Goal: Task Accomplishment & Management: Complete application form

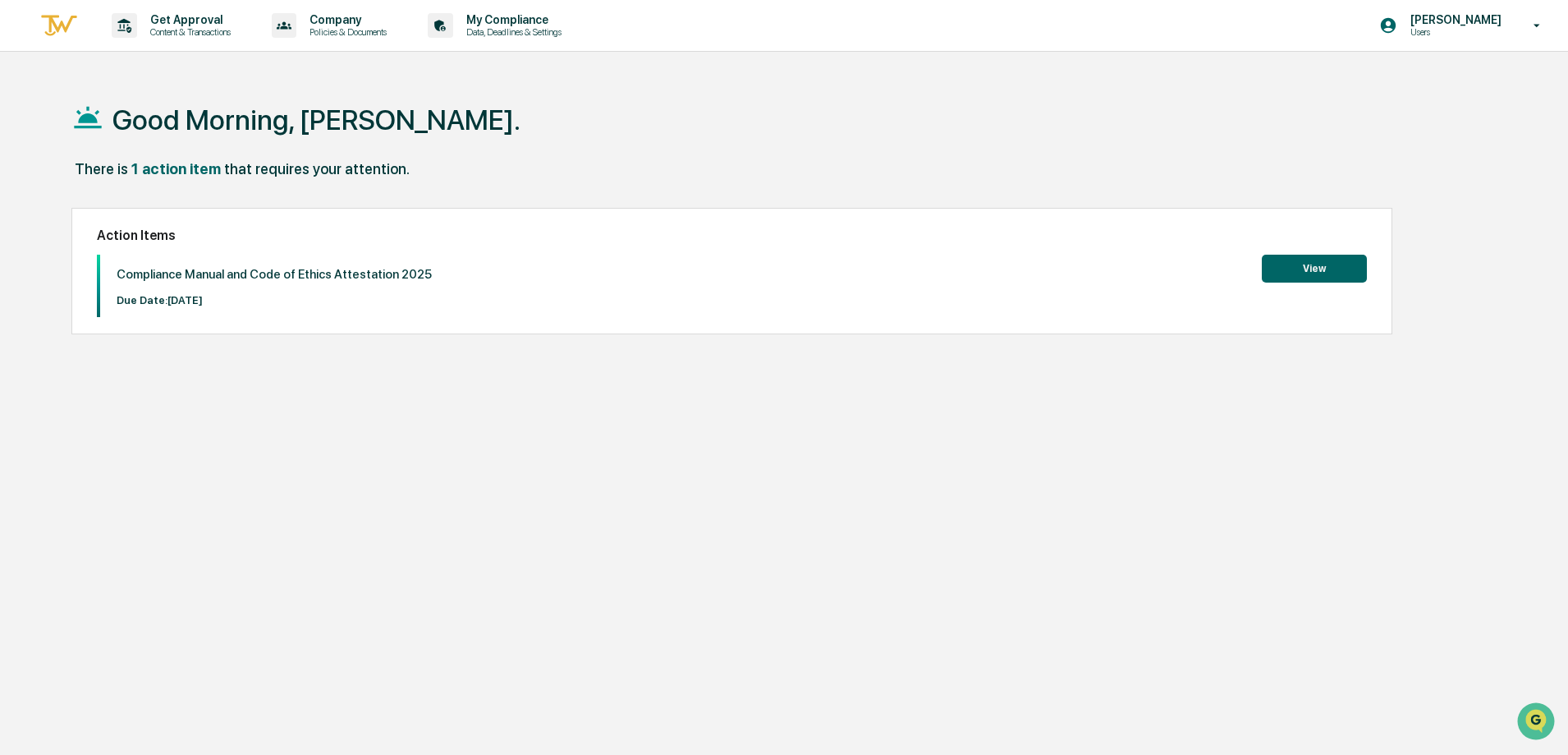
click at [1319, 266] on button "View" at bounding box center [1315, 268] width 105 height 28
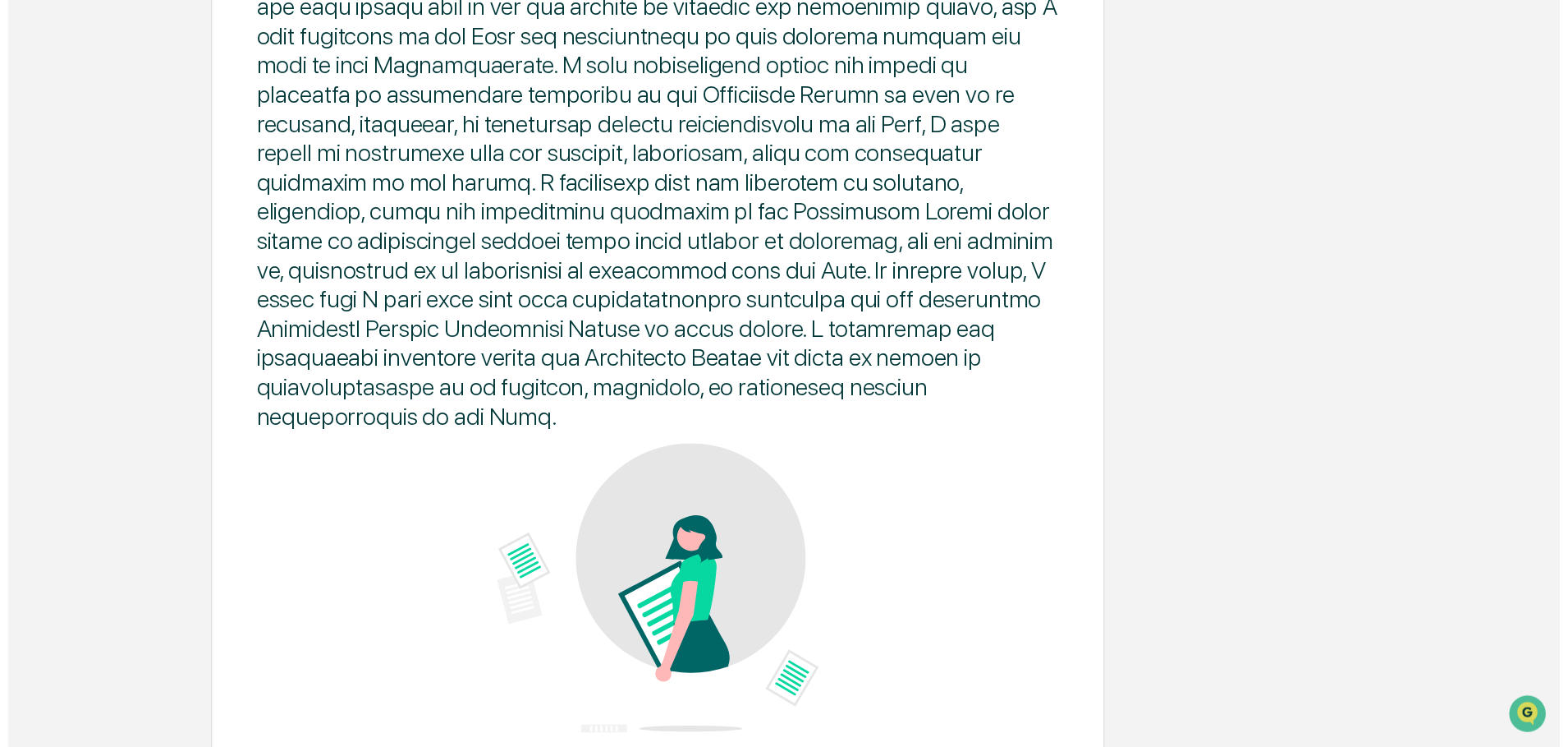
scroll to position [786, 0]
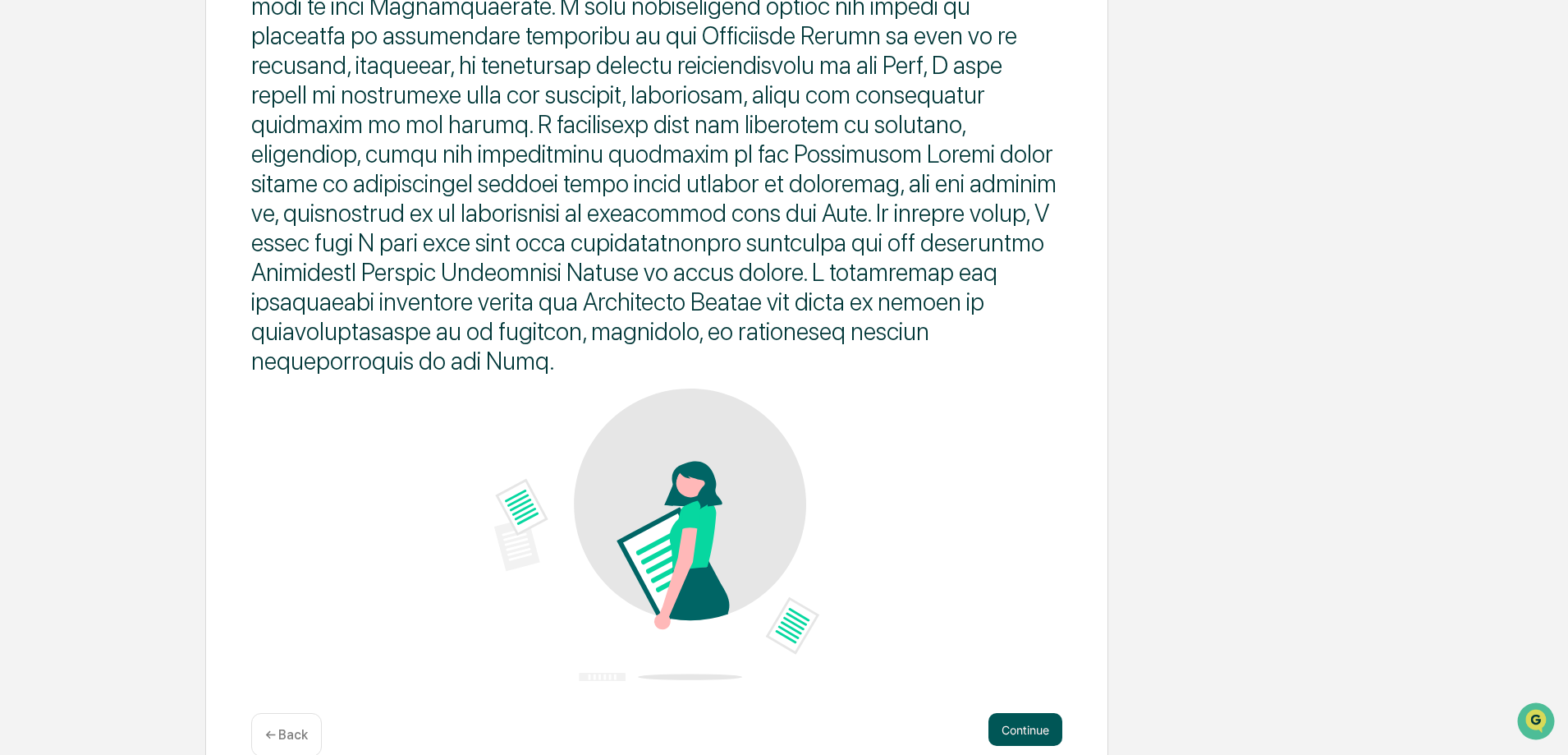
click at [1033, 713] on button "Continue" at bounding box center [1025, 729] width 74 height 33
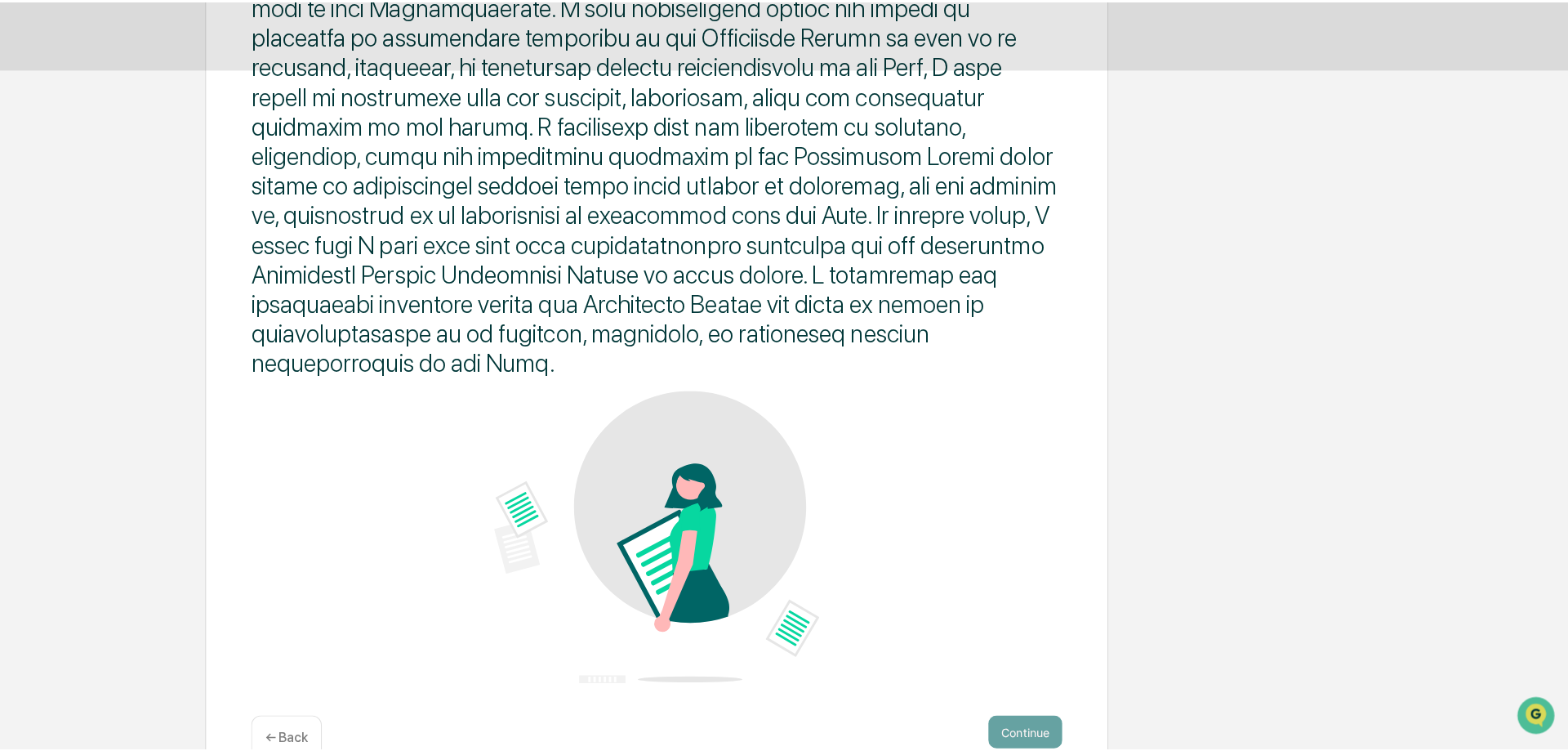
scroll to position [0, 0]
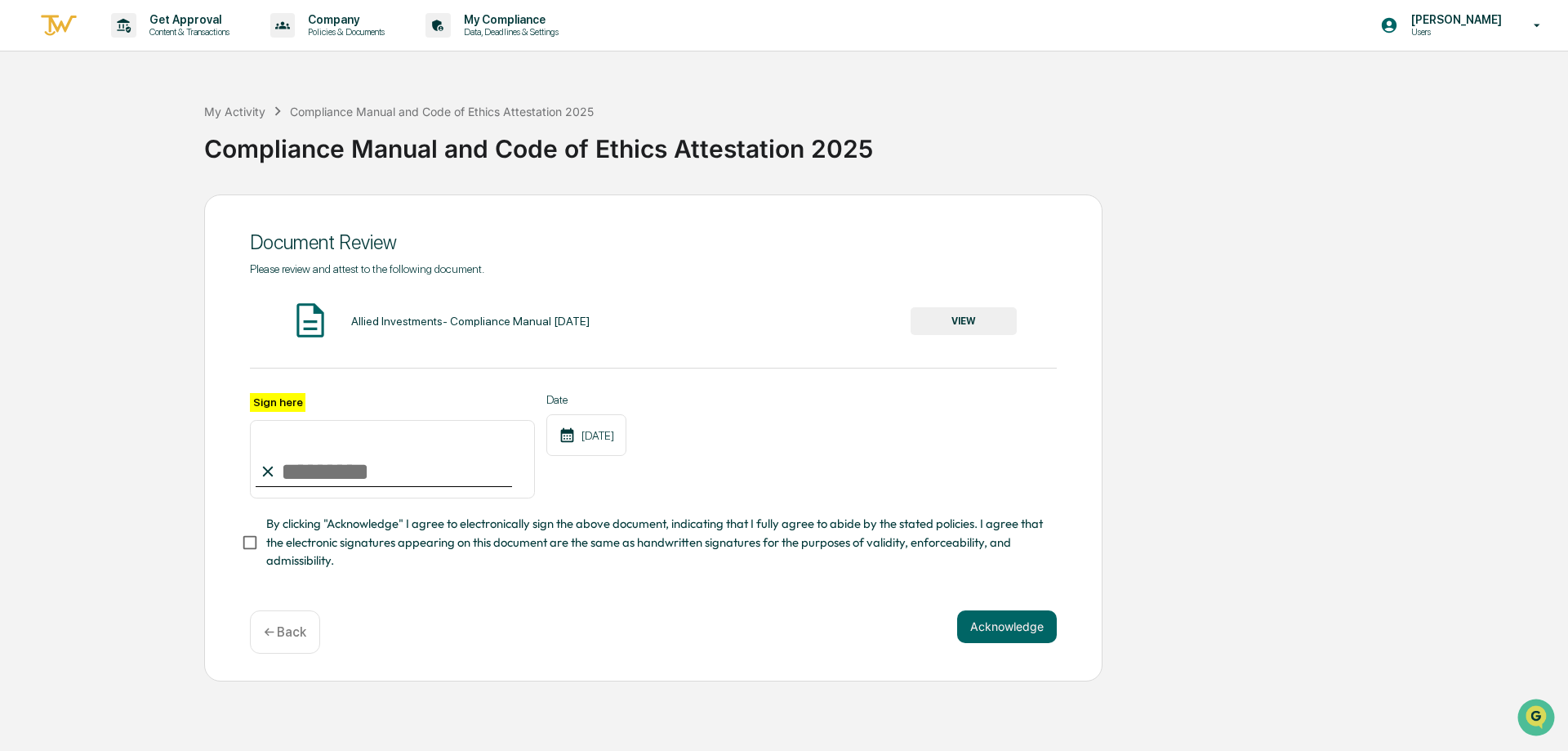
click at [940, 318] on button "VIEW" at bounding box center [964, 321] width 106 height 28
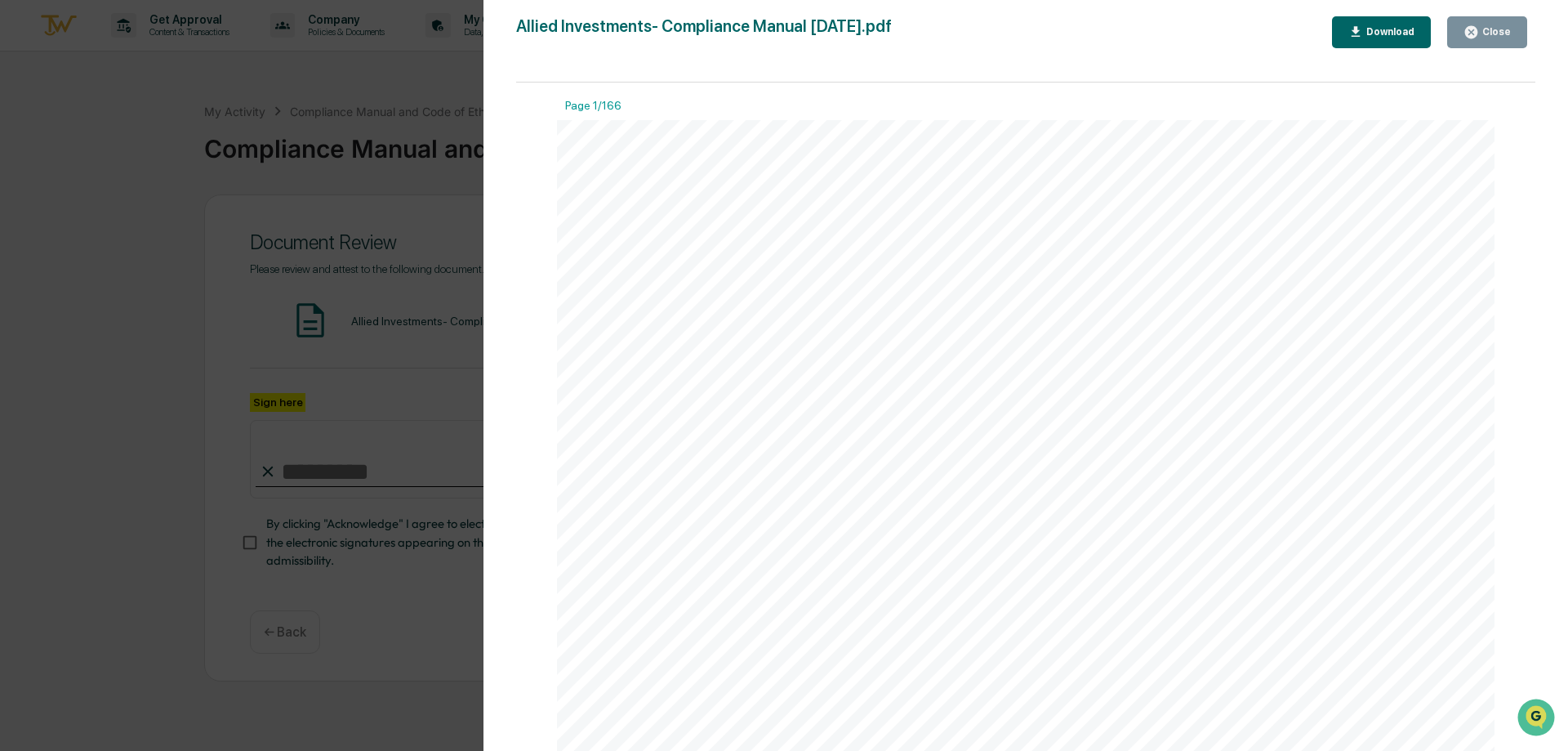
click at [1479, 26] on icon "button" at bounding box center [1471, 32] width 16 height 16
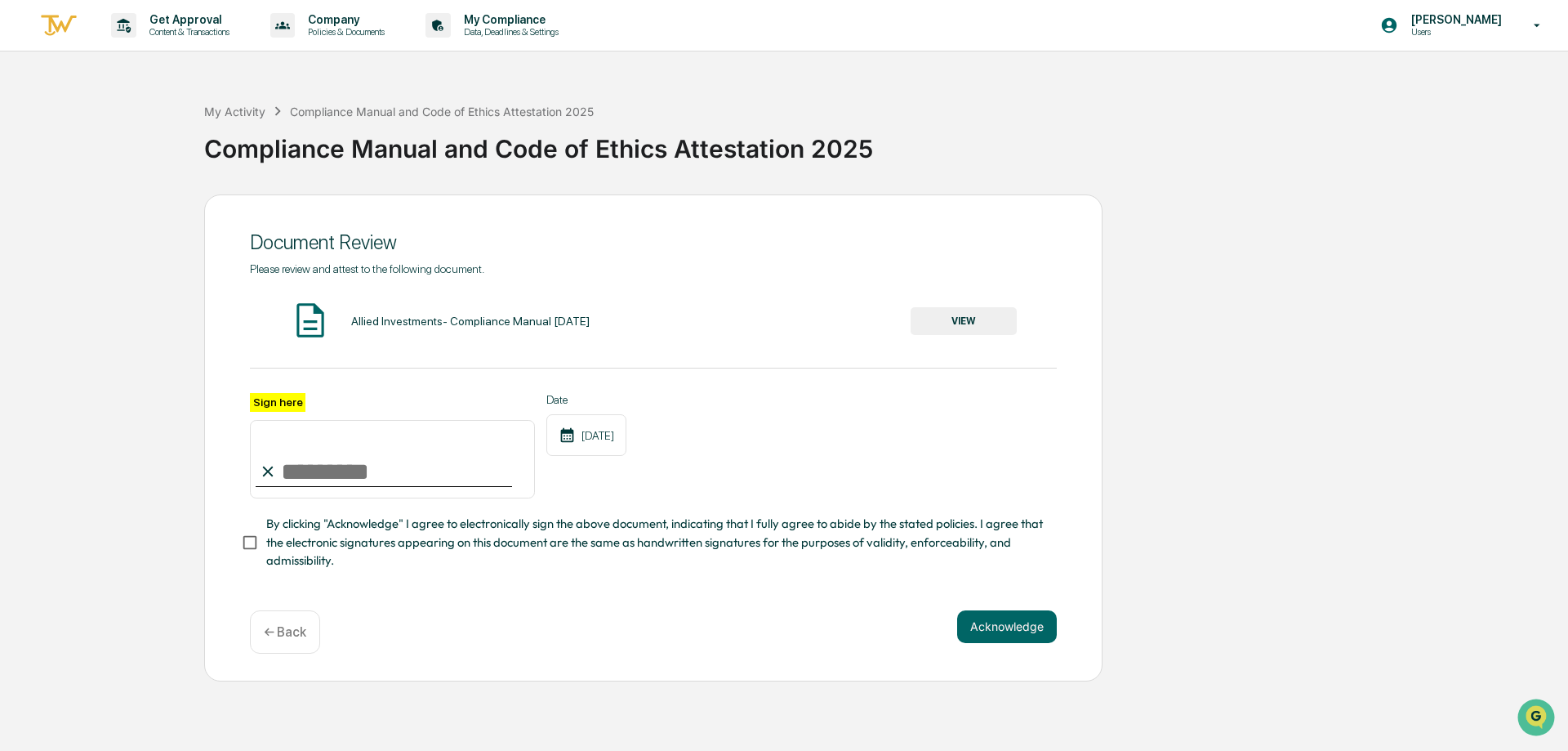
click at [298, 483] on input "Sign here" at bounding box center [392, 459] width 285 height 78
click at [320, 467] on input "Sign here" at bounding box center [392, 459] width 285 height 78
type input "**********"
click at [1008, 624] on button "Acknowledge" at bounding box center [1007, 626] width 99 height 33
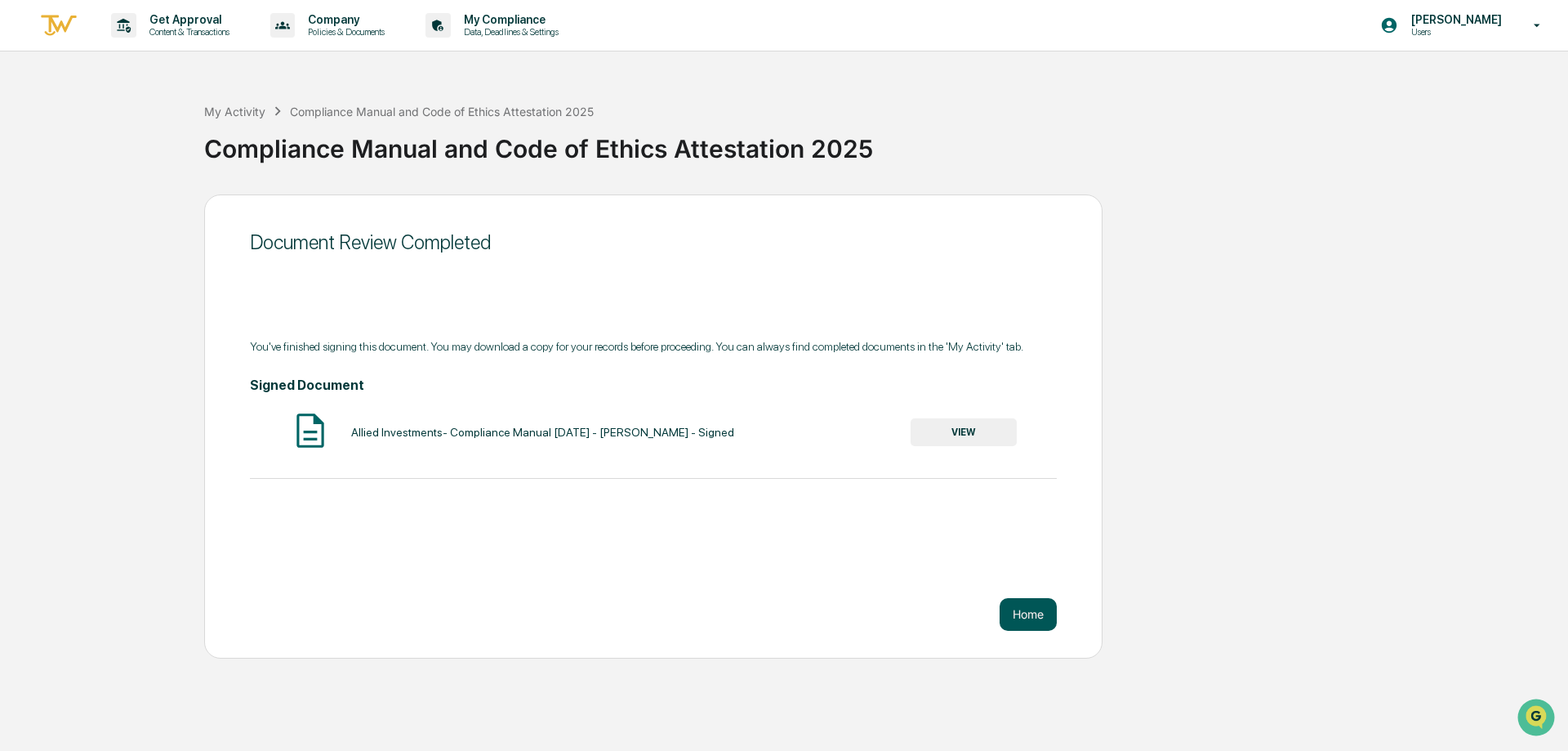
click at [1019, 610] on button "Home" at bounding box center [1029, 613] width 58 height 33
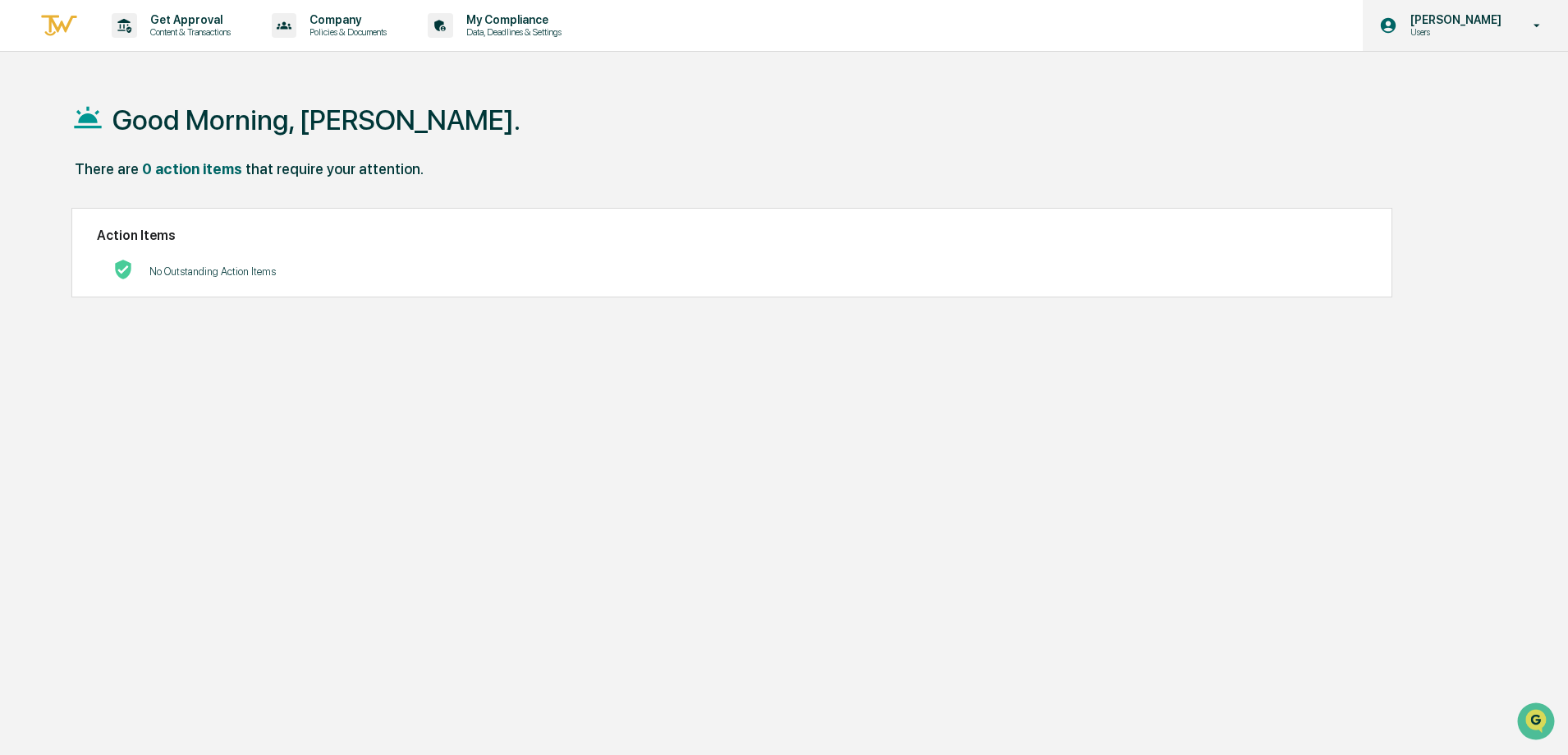
click at [1456, 19] on p "[PERSON_NAME]" at bounding box center [1454, 20] width 112 height 13
